Goal: Task Accomplishment & Management: Manage account settings

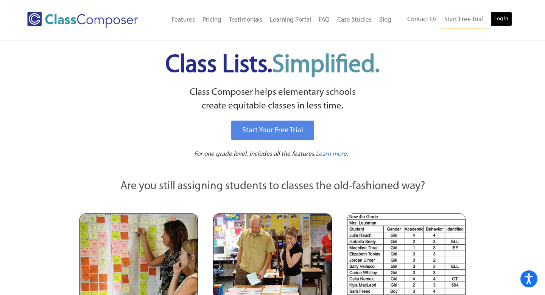
click at [504, 17] on link "Log In" at bounding box center [502, 18] width 22 height 15
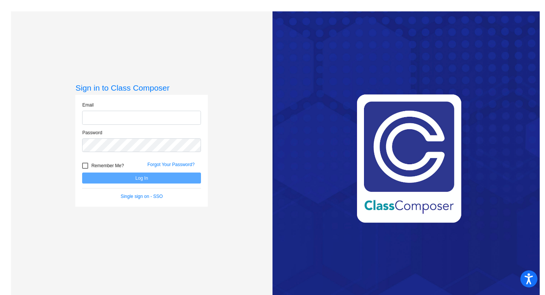
type input "claudia.divito@svusd.org"
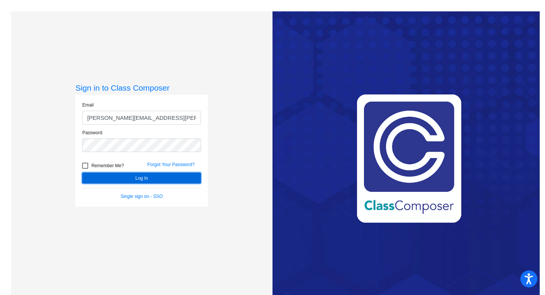
click at [115, 172] on button "Log In" at bounding box center [141, 177] width 119 height 11
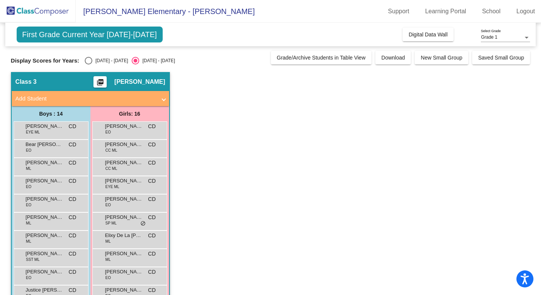
click at [88, 63] on div "Select an option" at bounding box center [89, 61] width 8 height 8
click at [88, 64] on input "2024 - 2025" at bounding box center [88, 64] width 0 height 0
radio input "true"
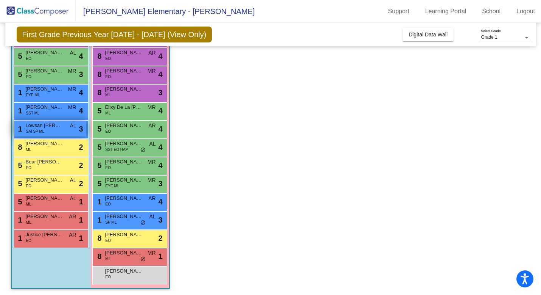
scroll to position [129, 0]
